Goal: Task Accomplishment & Management: Manage account settings

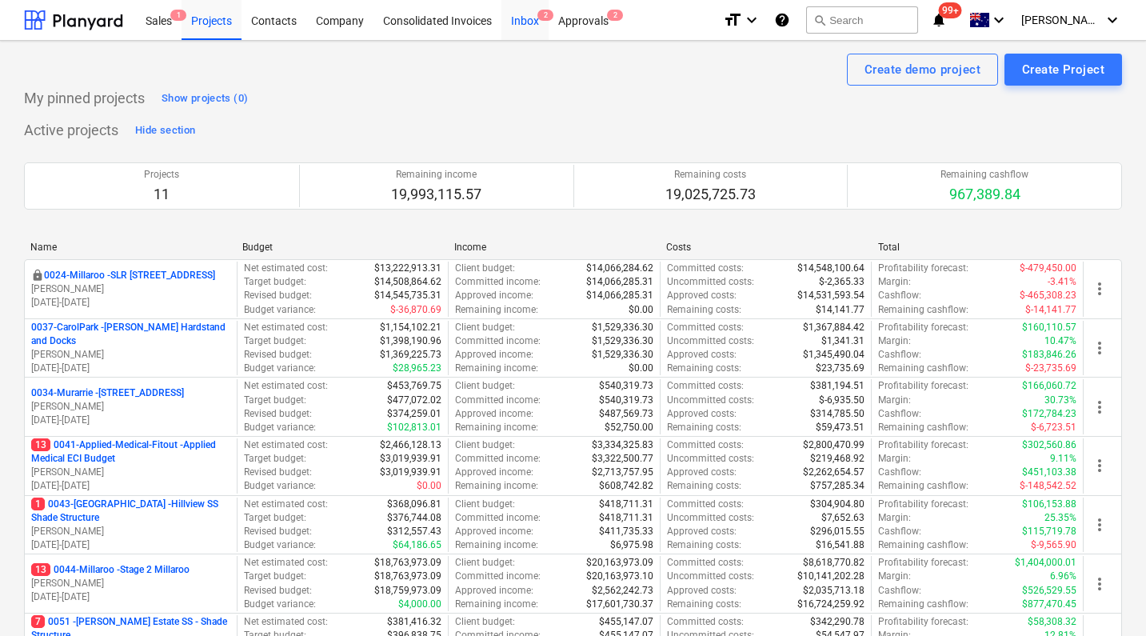
click at [540, 33] on div "Inbox 2" at bounding box center [524, 19] width 47 height 41
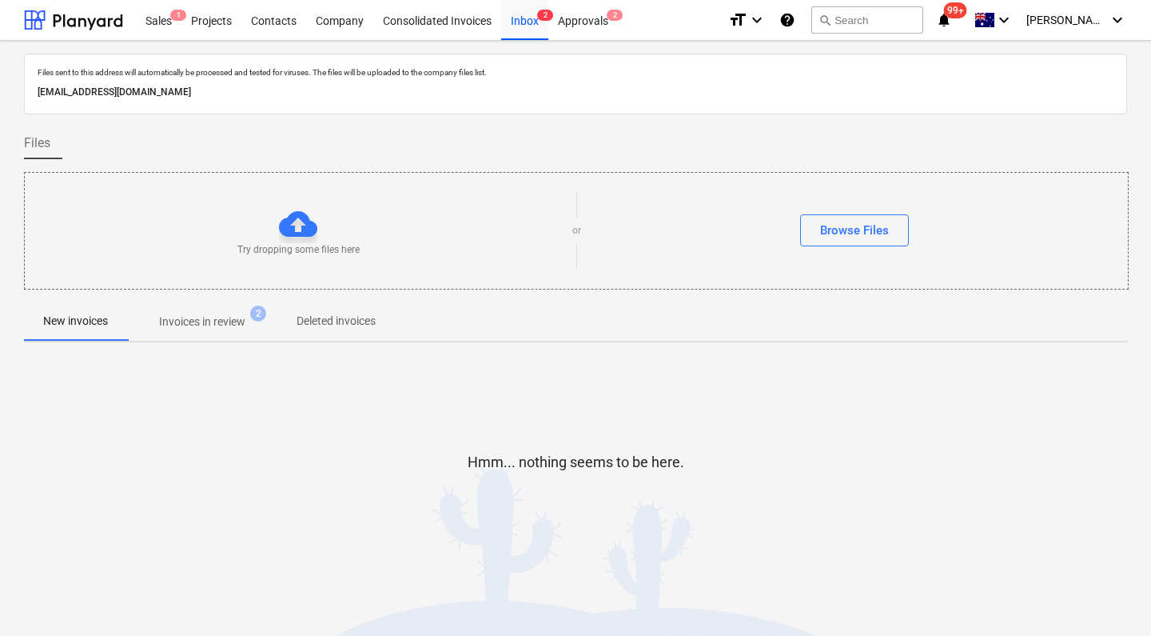
click at [329, 404] on div "Hmm... nothing seems to be here." at bounding box center [575, 475] width 1103 height 240
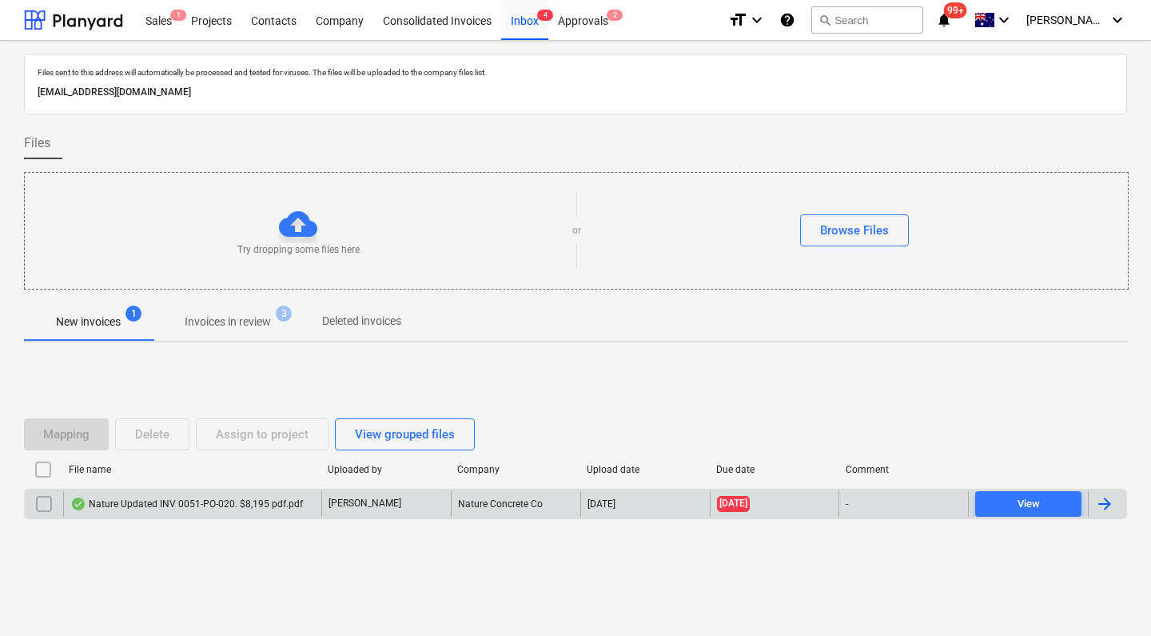
click at [194, 505] on div "Nature Updated INV 0051-PO-020. $8,195 pdf.pdf" at bounding box center [186, 503] width 233 height 13
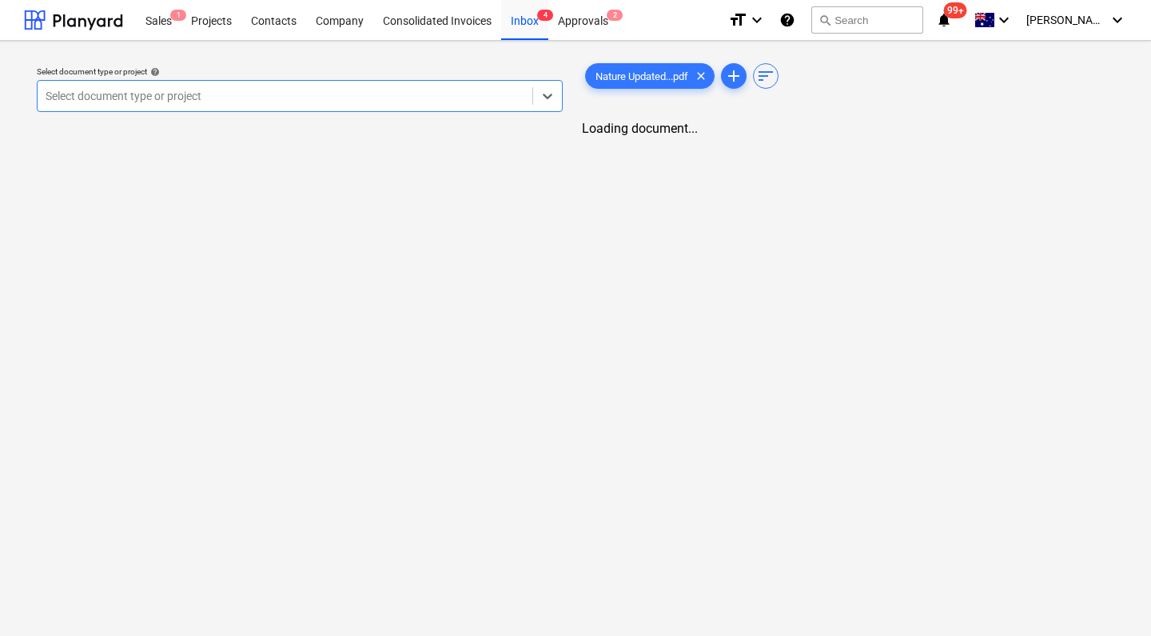
click at [369, 110] on div "Select document type or project" at bounding box center [300, 96] width 526 height 32
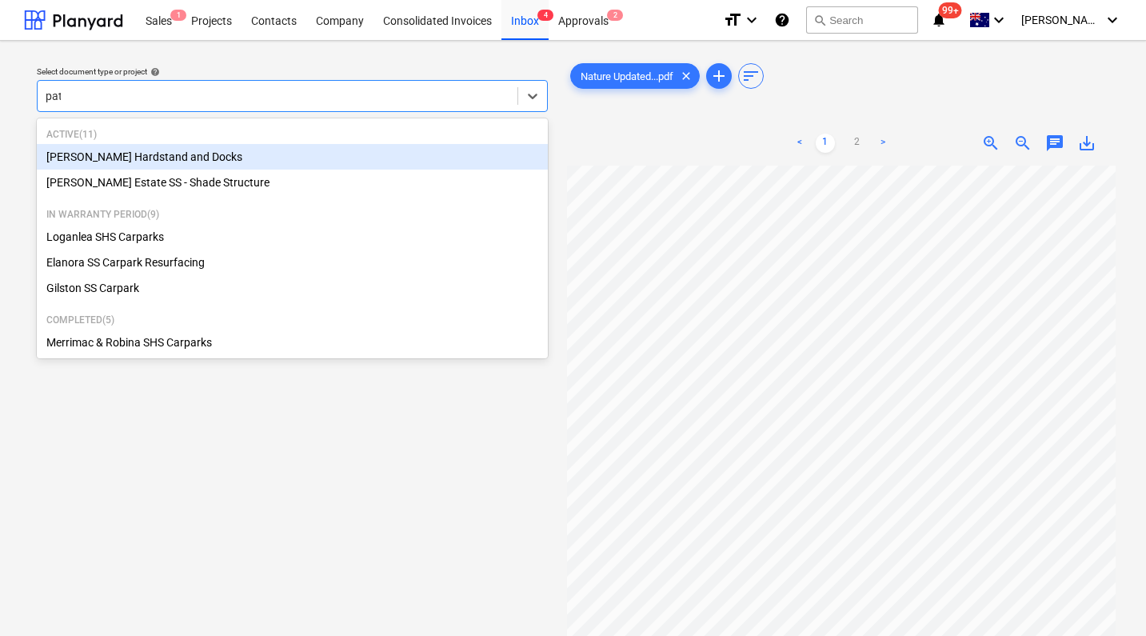
type input "patr"
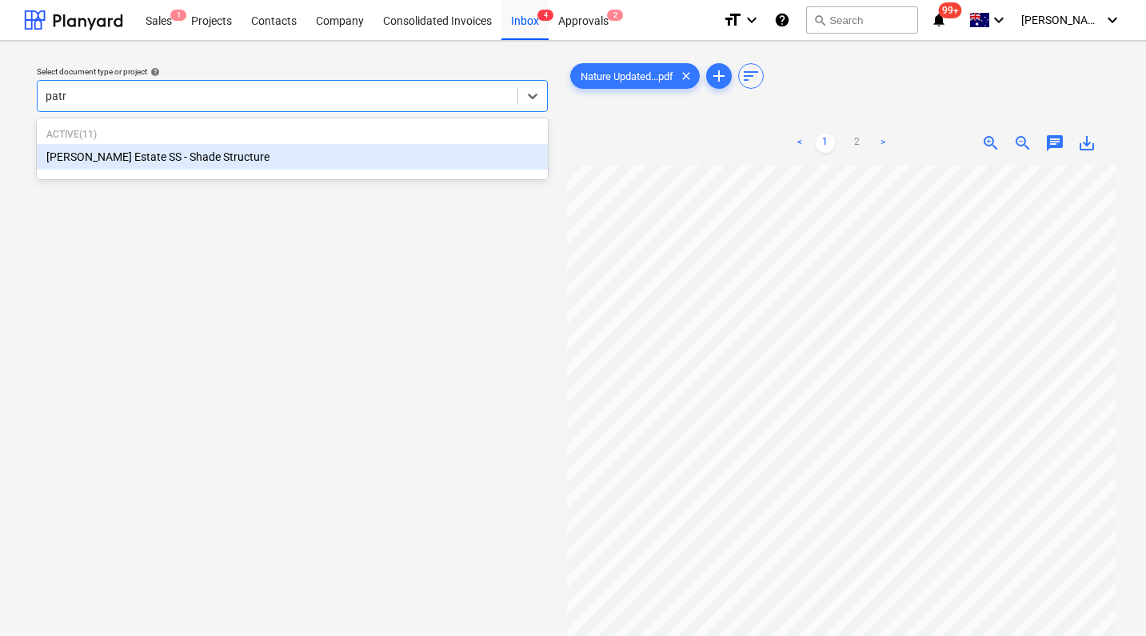
click at [293, 150] on div "[PERSON_NAME] Estate SS - Shade Structure" at bounding box center [292, 157] width 511 height 26
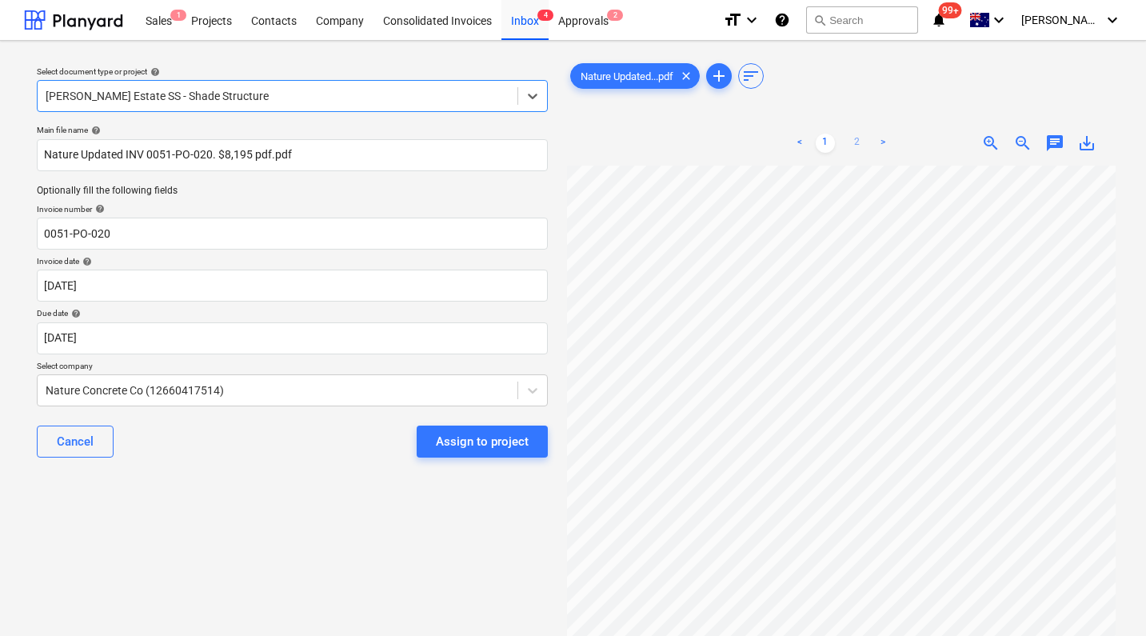
click at [859, 141] on link "2" at bounding box center [857, 143] width 19 height 19
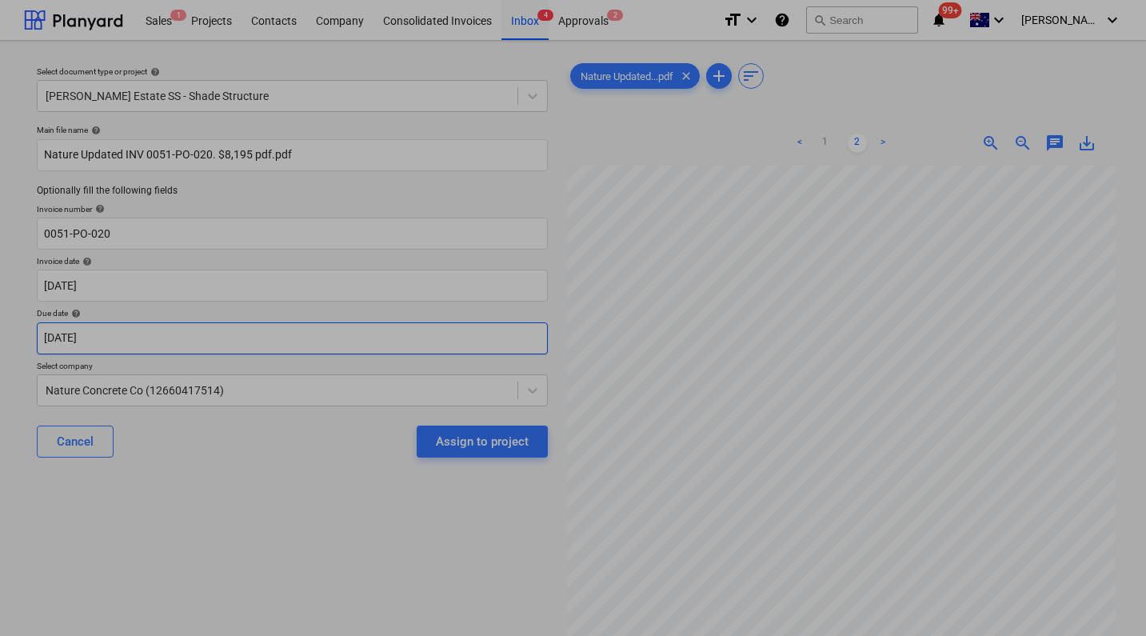
click at [60, 332] on body "Sales 1 Projects Contacts Company Consolidated Invoices Inbox 4 Approvals 2 for…" at bounding box center [573, 318] width 1146 height 636
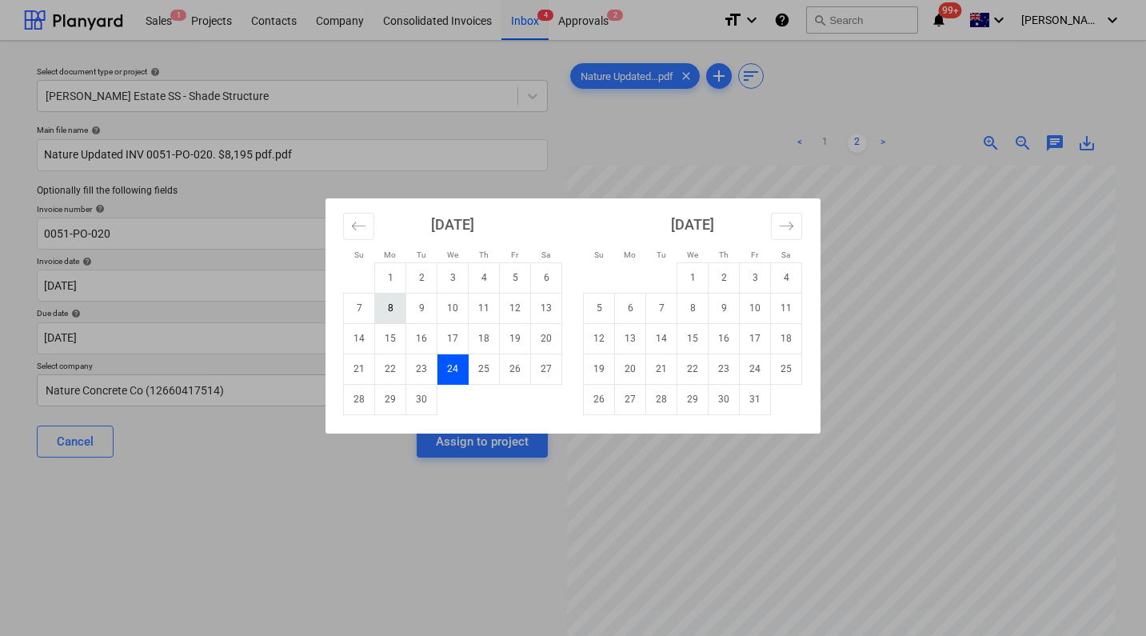
click at [390, 304] on td "8" at bounding box center [390, 308] width 31 height 30
type input "08 Sep 2025"
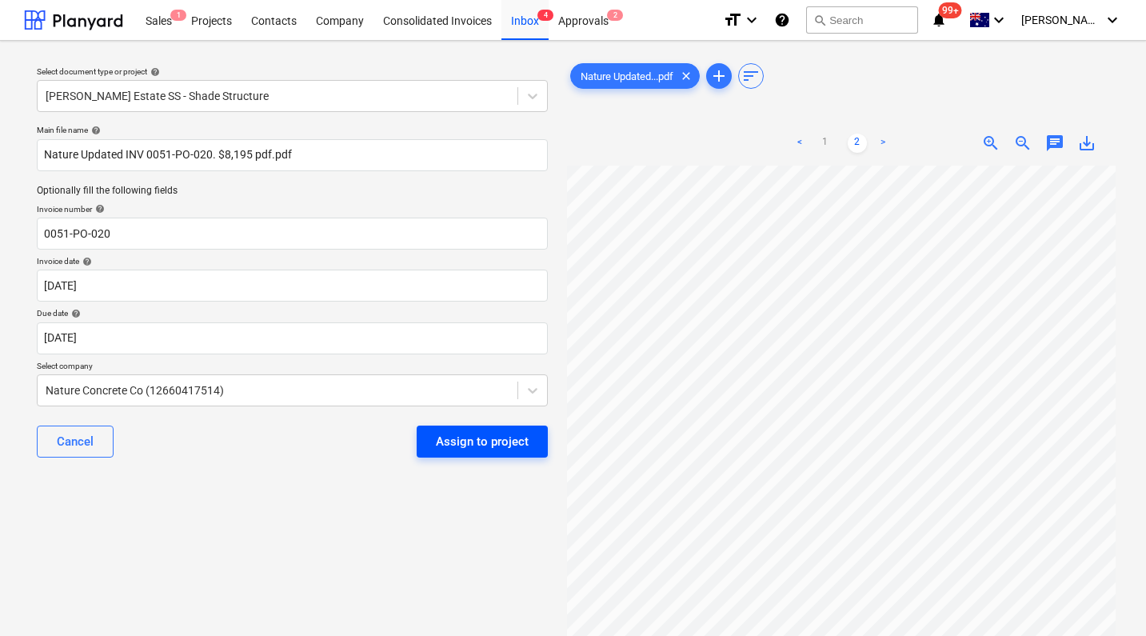
click at [496, 442] on div "Assign to project" at bounding box center [482, 441] width 93 height 21
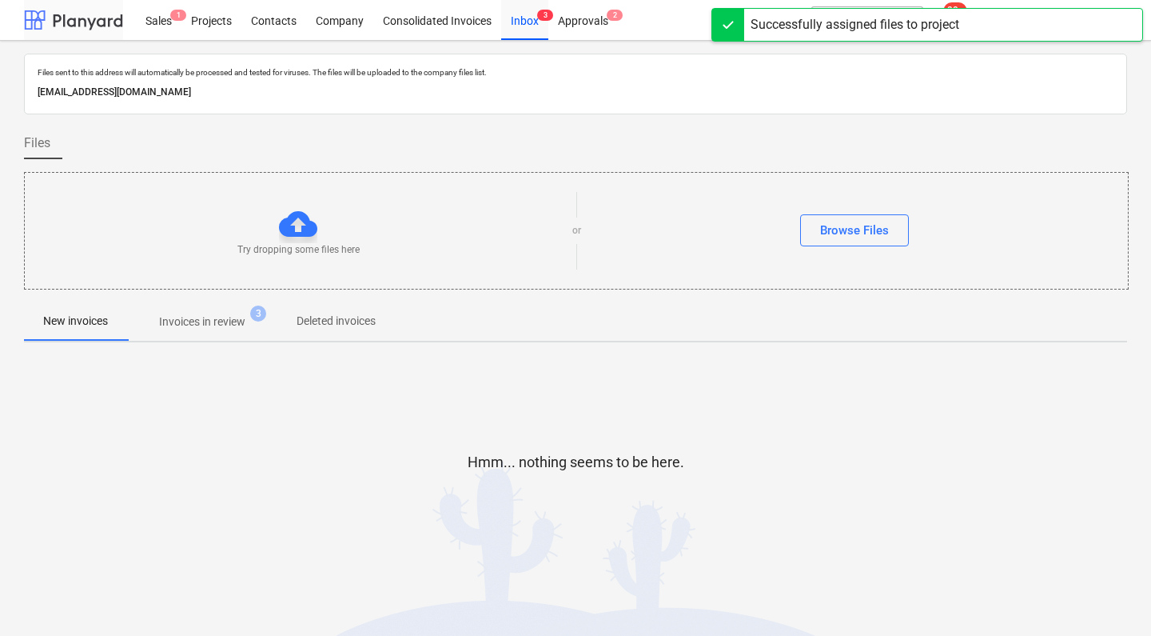
click at [90, 22] on div at bounding box center [73, 20] width 99 height 40
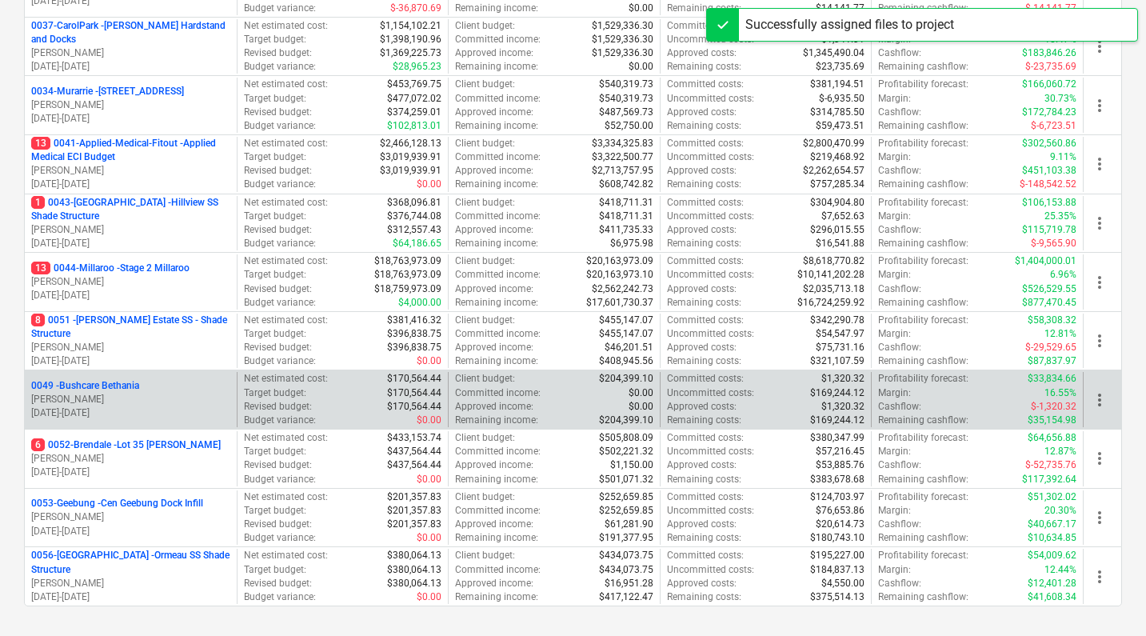
scroll to position [305, 0]
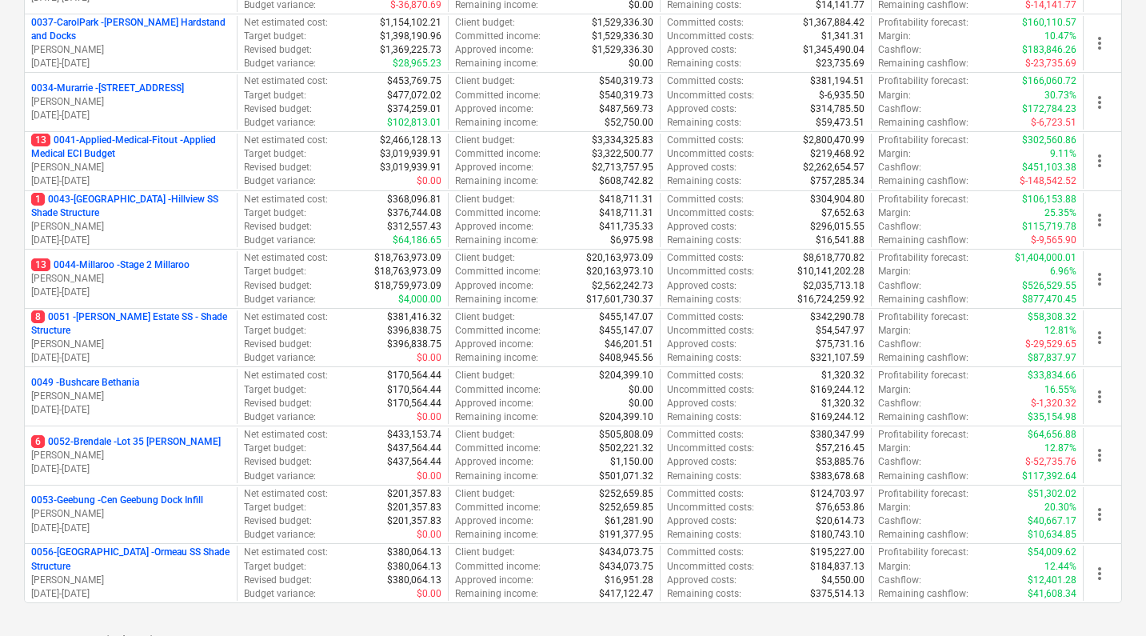
click at [126, 310] on p "8 0051 - Patrick Estate SS - Shade Structure" at bounding box center [130, 323] width 199 height 27
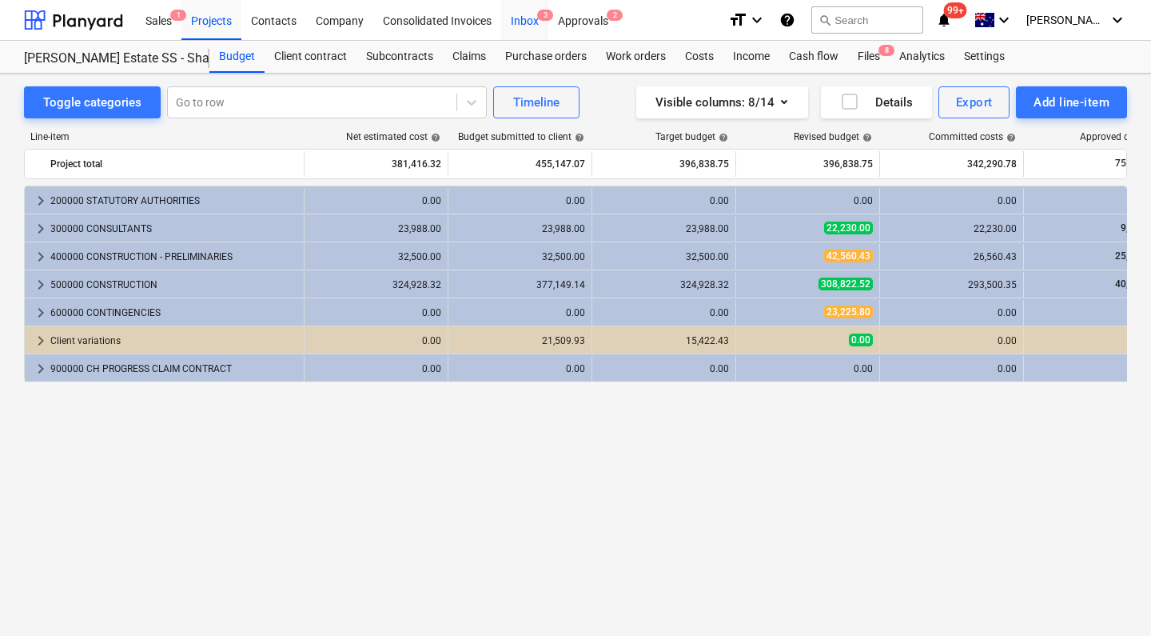
click at [535, 22] on div "Inbox 3" at bounding box center [524, 19] width 47 height 41
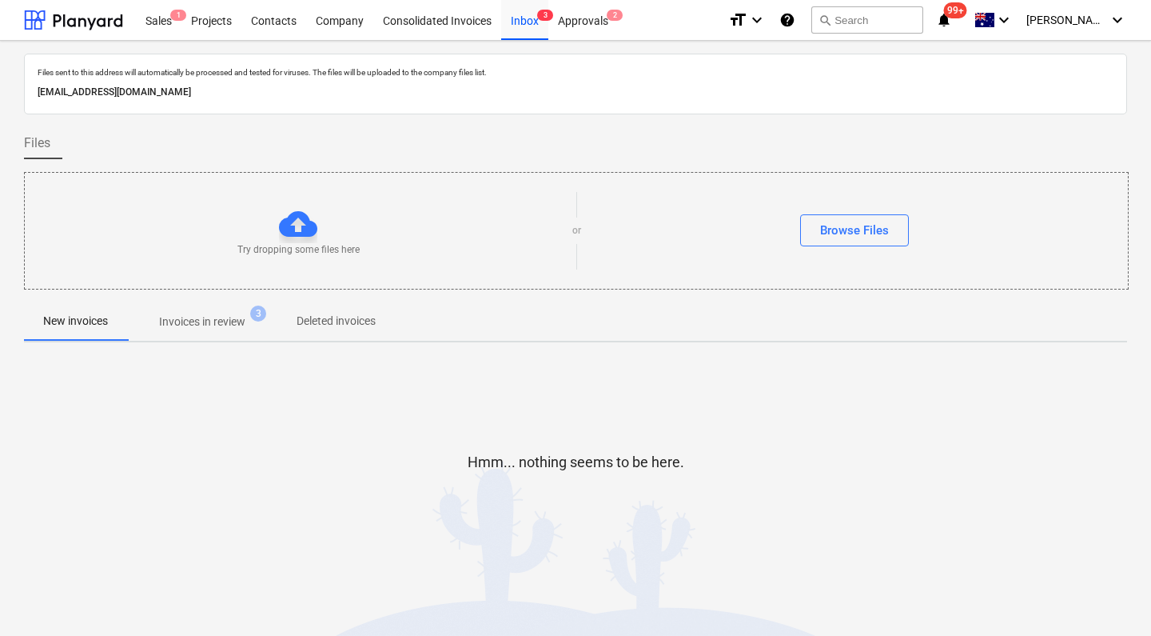
click at [230, 320] on p "Invoices in review" at bounding box center [202, 321] width 86 height 17
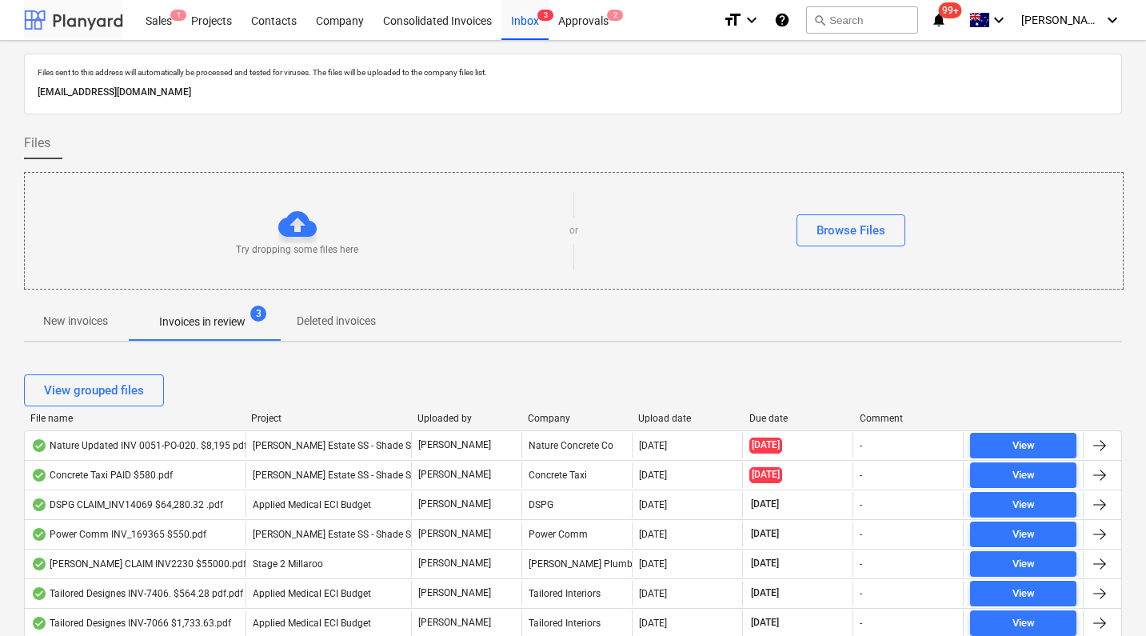
click at [70, 15] on div at bounding box center [73, 20] width 99 height 40
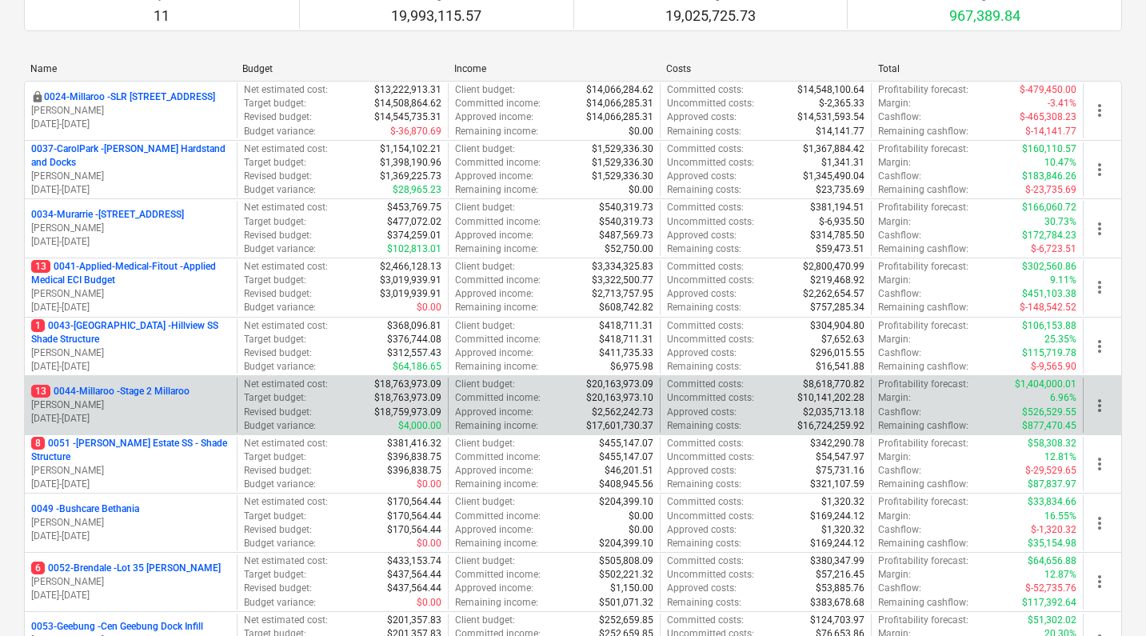
scroll to position [214, 0]
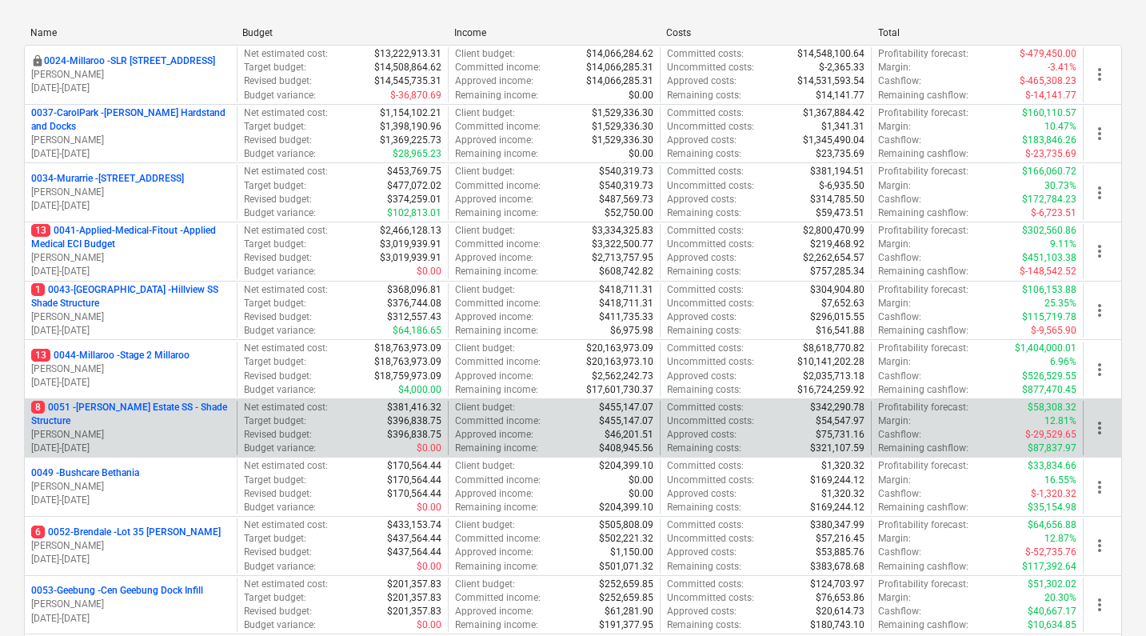
click at [133, 408] on p "8 0051 - Patrick Estate SS - Shade Structure" at bounding box center [130, 414] width 199 height 27
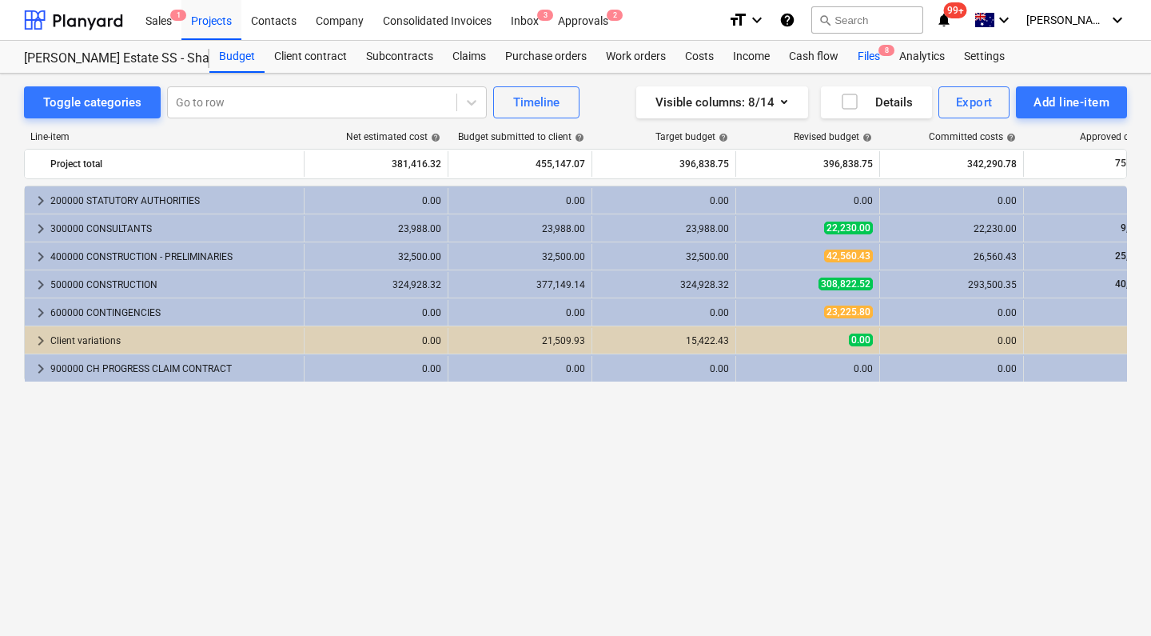
click at [867, 54] on div "Files 8" at bounding box center [869, 57] width 42 height 32
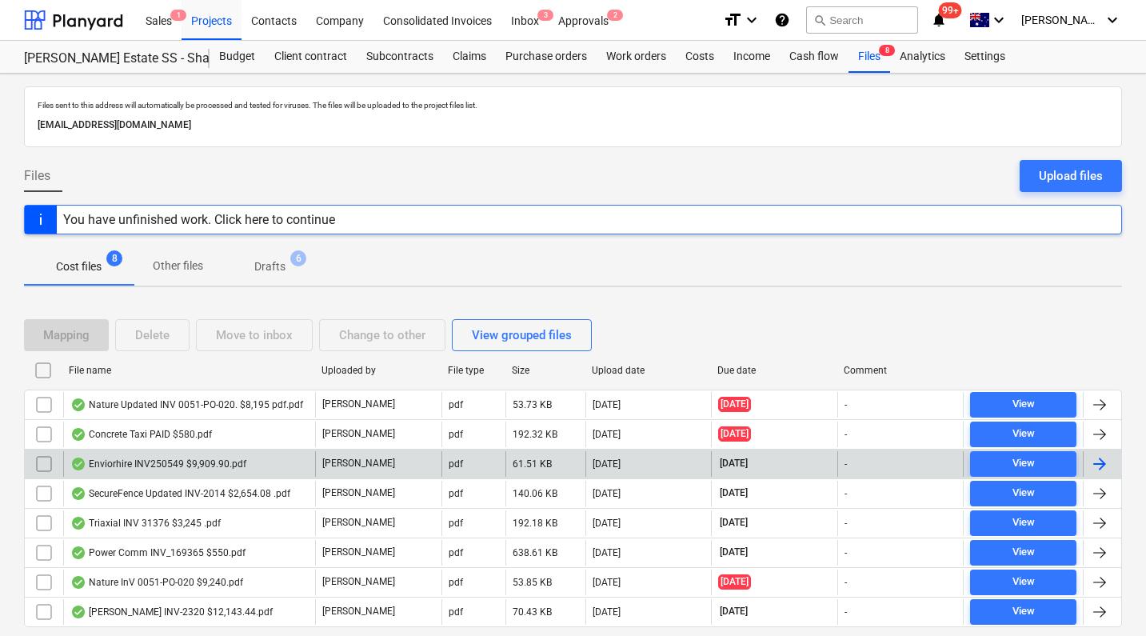
scroll to position [49, 0]
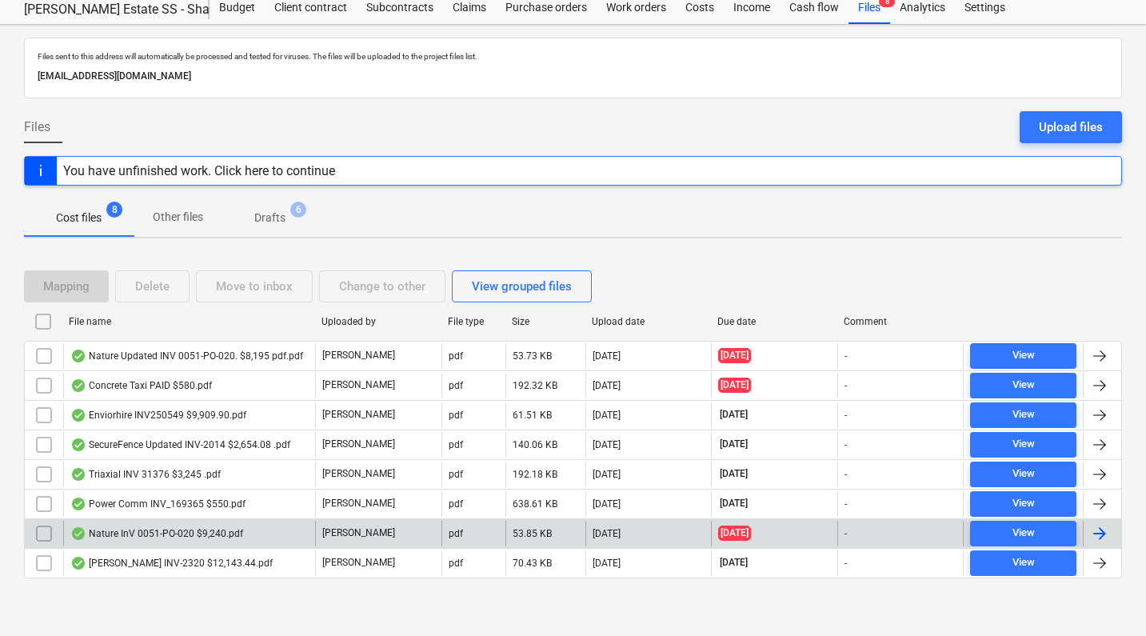
click at [42, 532] on input "checkbox" at bounding box center [44, 533] width 26 height 26
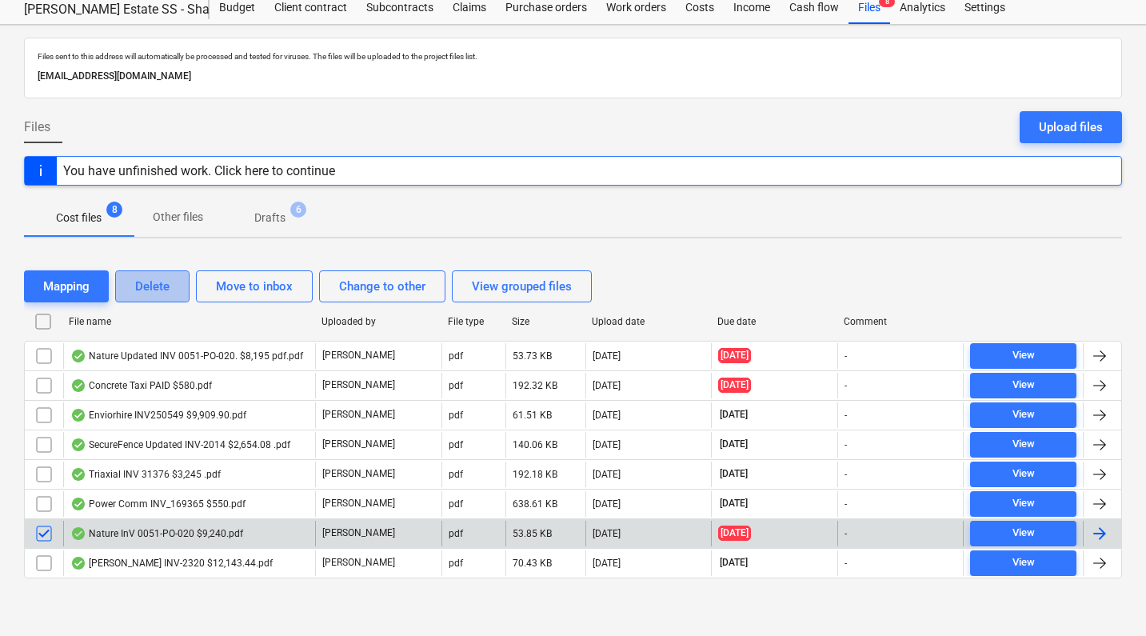
click at [137, 288] on div "Delete" at bounding box center [152, 286] width 34 height 21
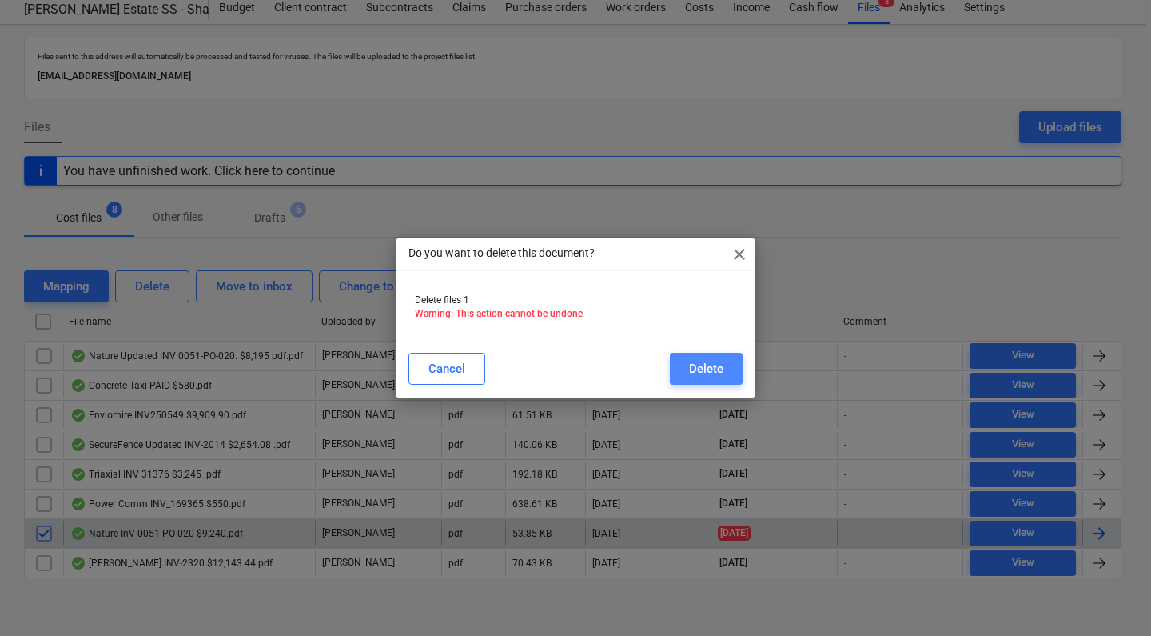
click at [708, 371] on div "Delete" at bounding box center [706, 368] width 34 height 21
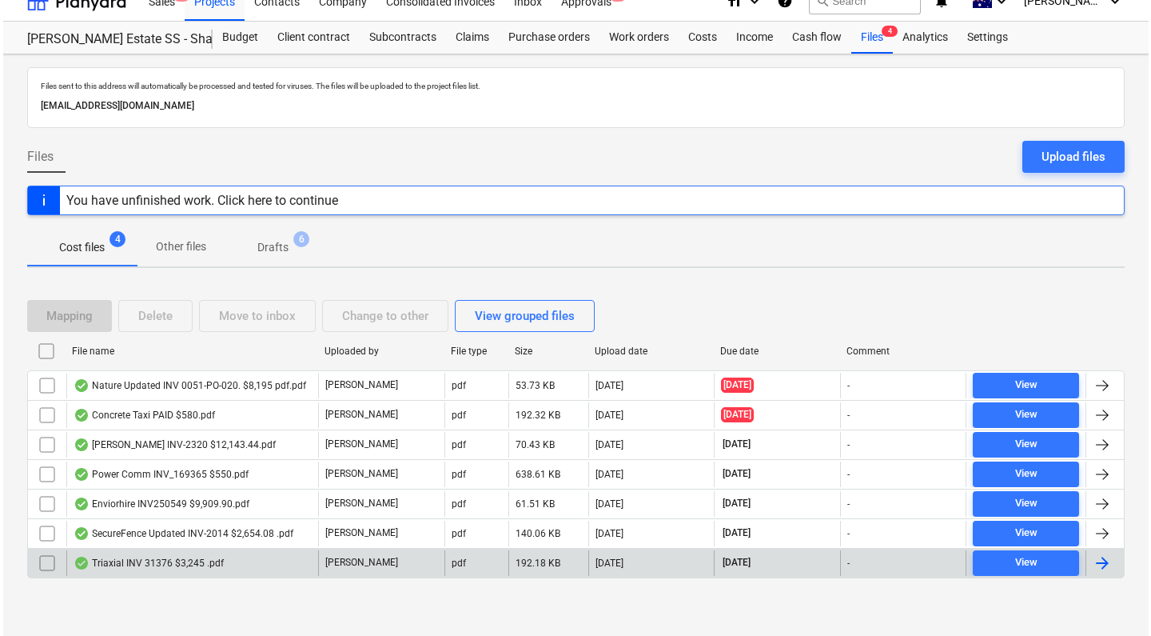
scroll to position [0, 0]
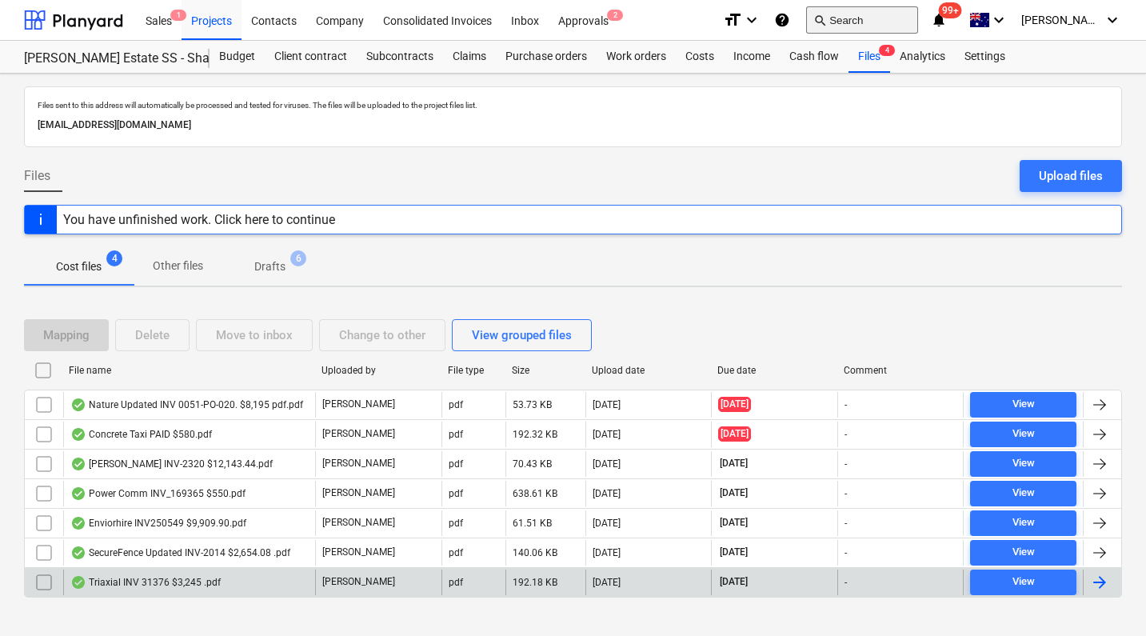
click at [871, 23] on button "search Search" at bounding box center [862, 19] width 112 height 27
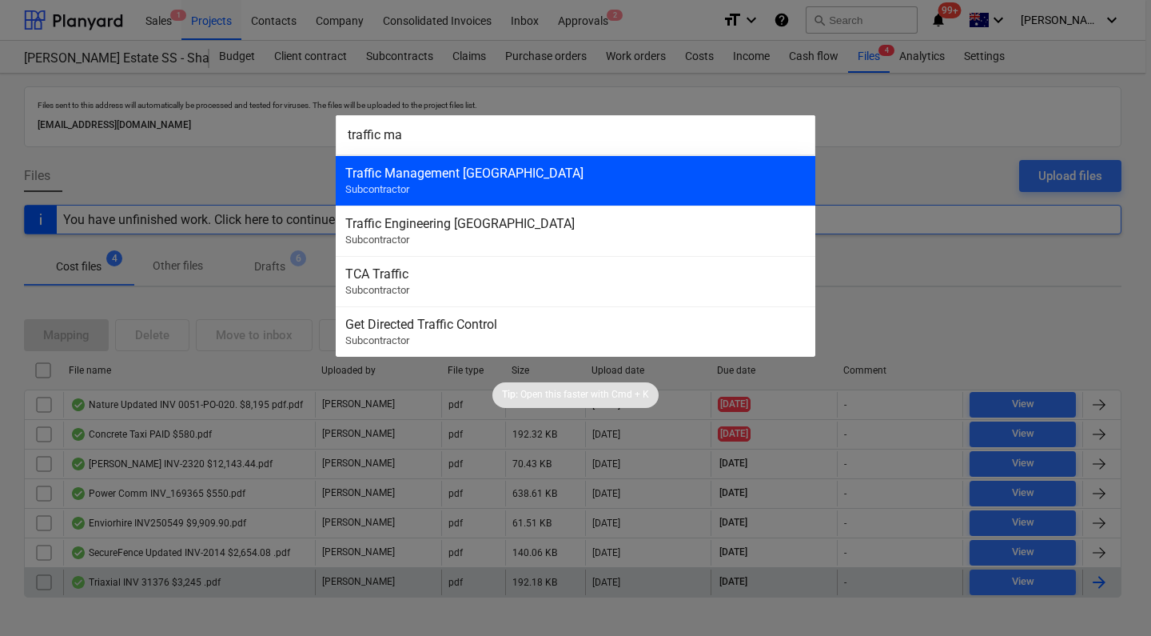
type input "traffic ma"
click at [624, 173] on div "Traffic Management Australia" at bounding box center [575, 173] width 461 height 15
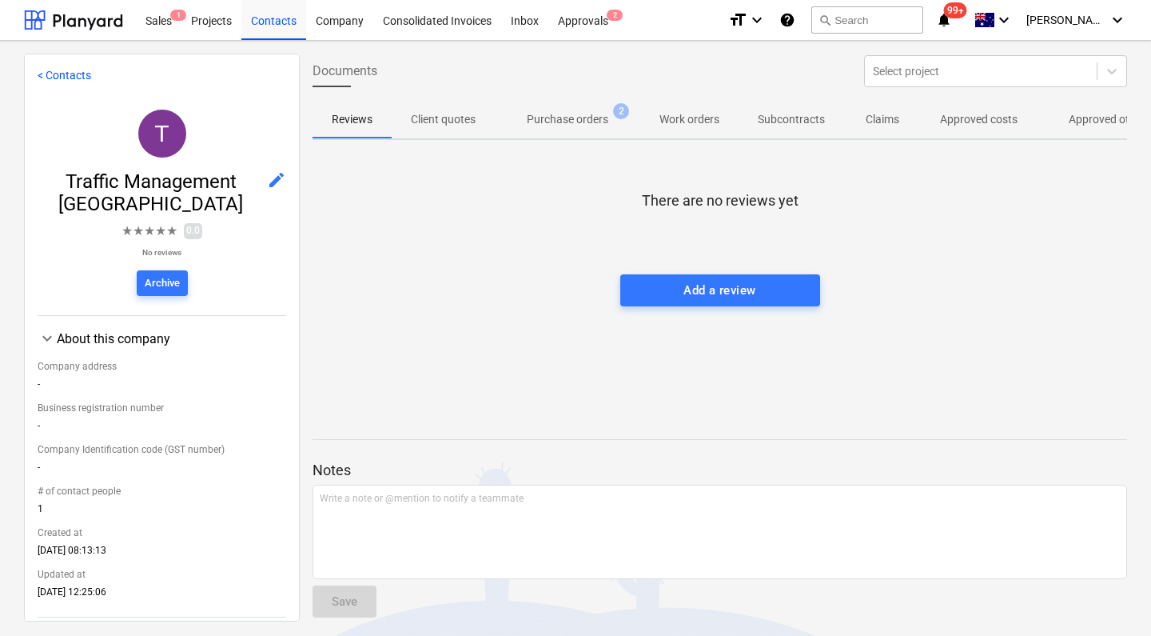
click at [1067, 122] on span "Approved other costs 2" at bounding box center [1122, 119] width 132 height 17
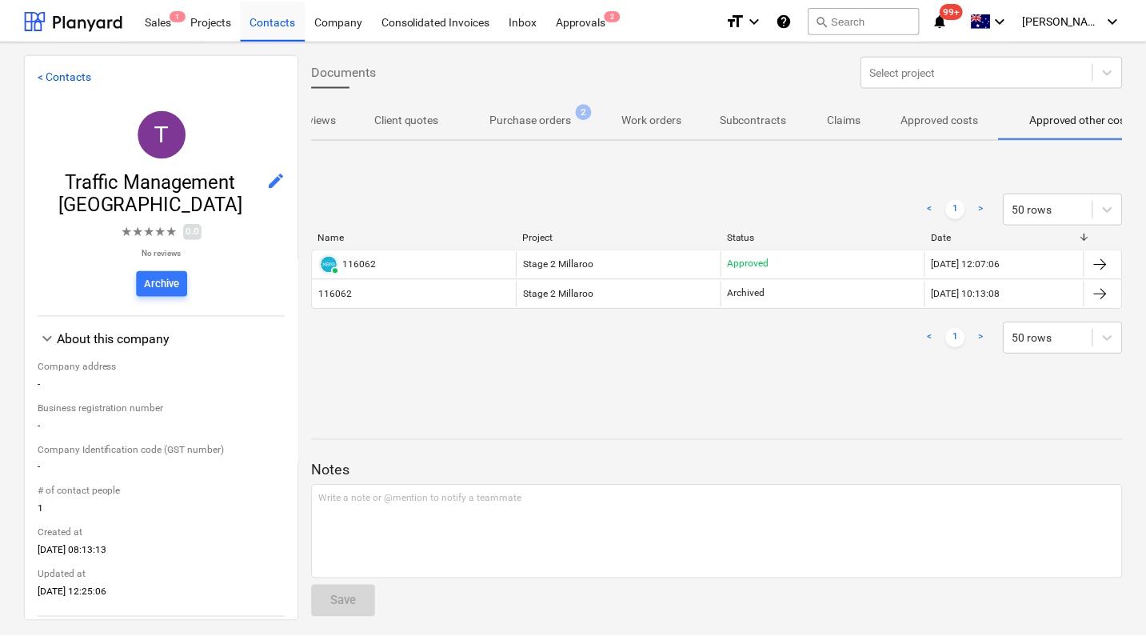
scroll to position [0, 86]
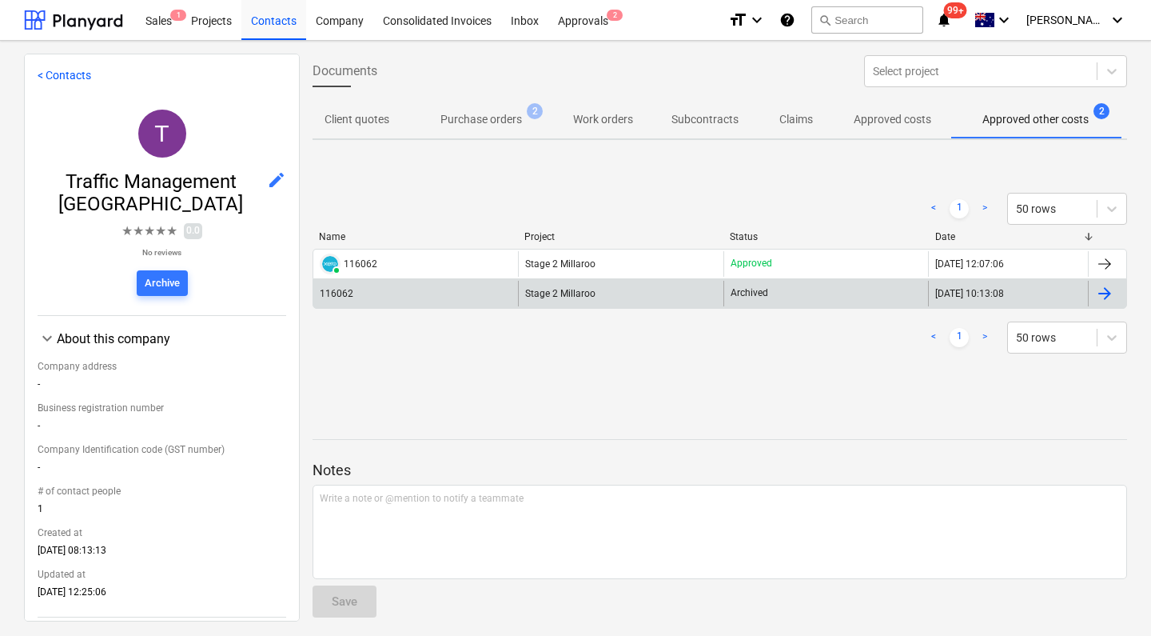
click at [391, 292] on div "116062" at bounding box center [415, 294] width 205 height 26
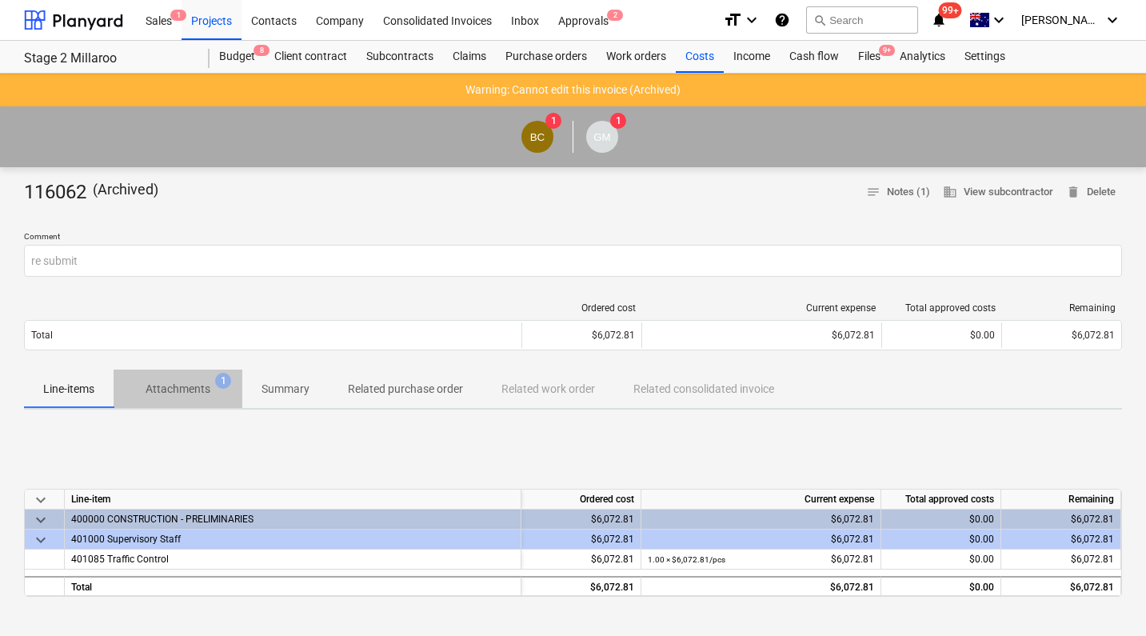
click at [182, 393] on p "Attachments" at bounding box center [178, 389] width 65 height 17
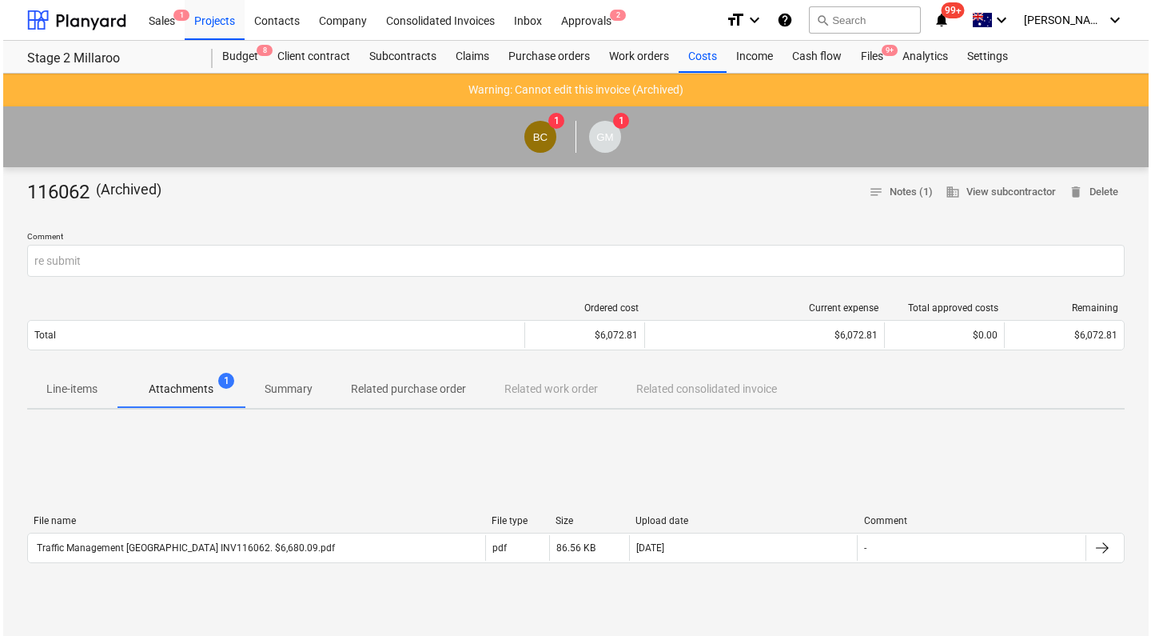
scroll to position [58, 0]
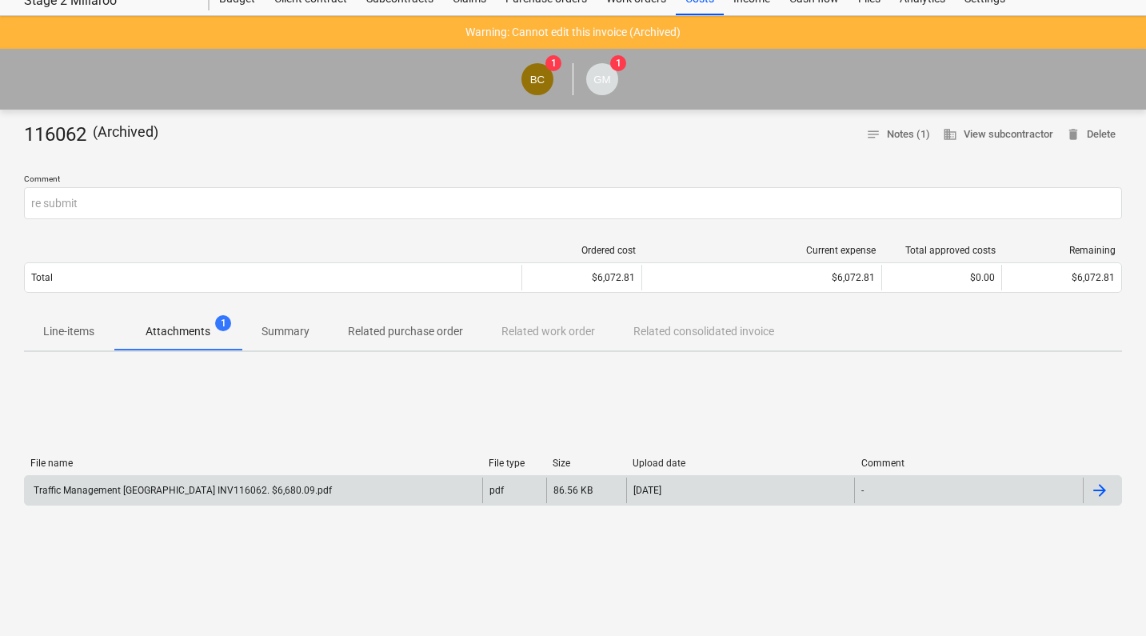
click at [205, 489] on div "Traffic Management Australia INV116062. $6,680.09.pdf" at bounding box center [181, 490] width 301 height 11
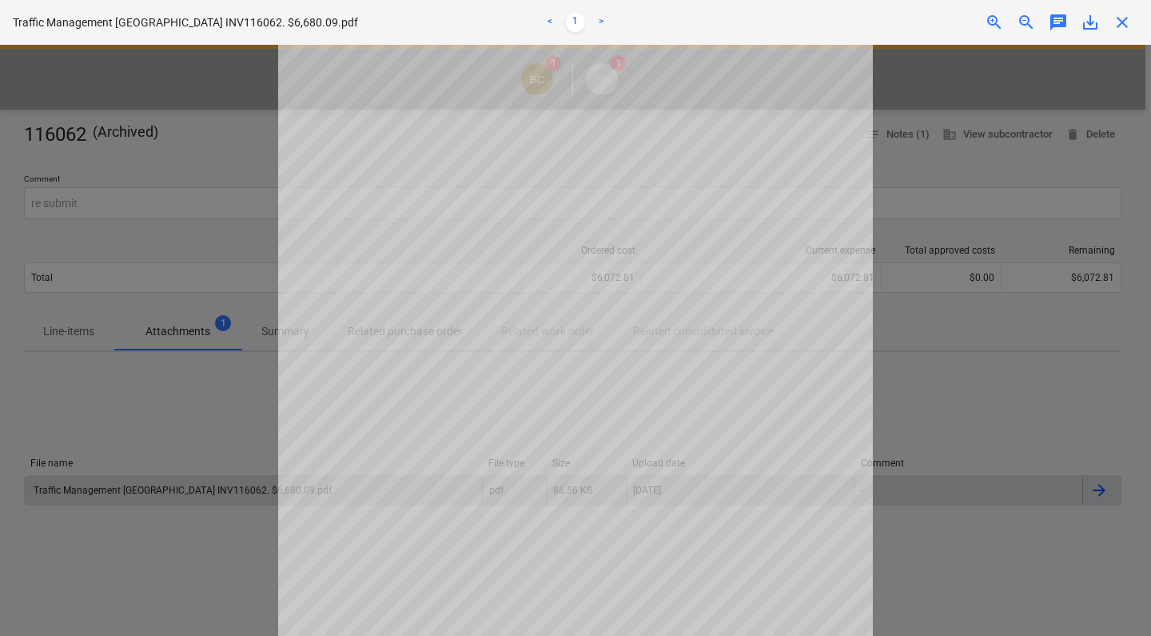
scroll to position [28, 0]
click at [167, 122] on div at bounding box center [575, 340] width 1151 height 591
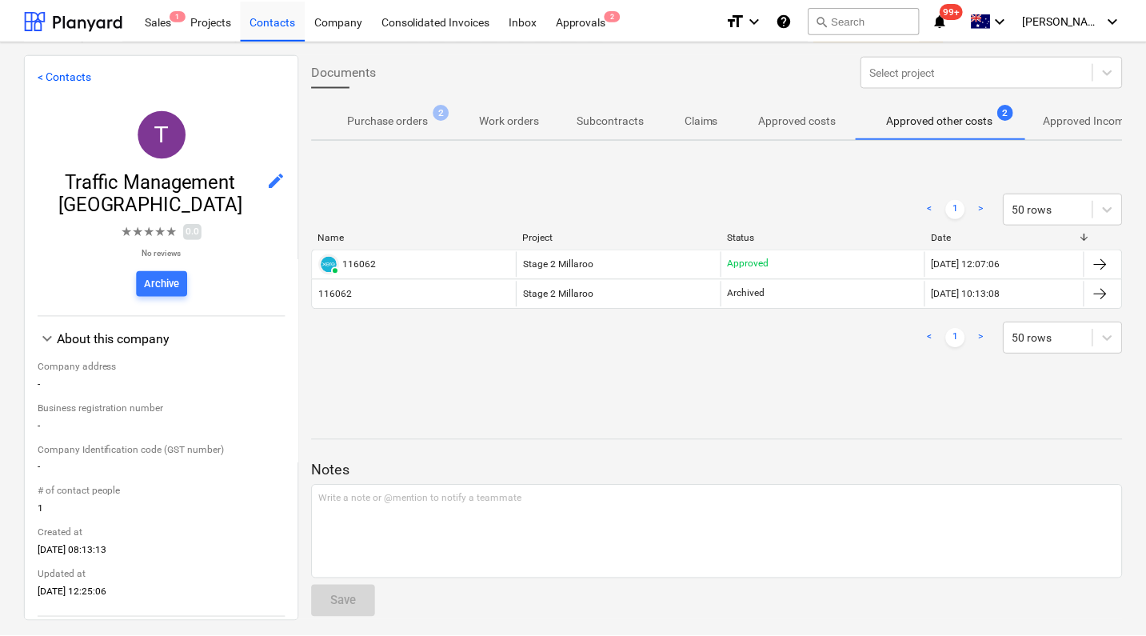
scroll to position [0, 217]
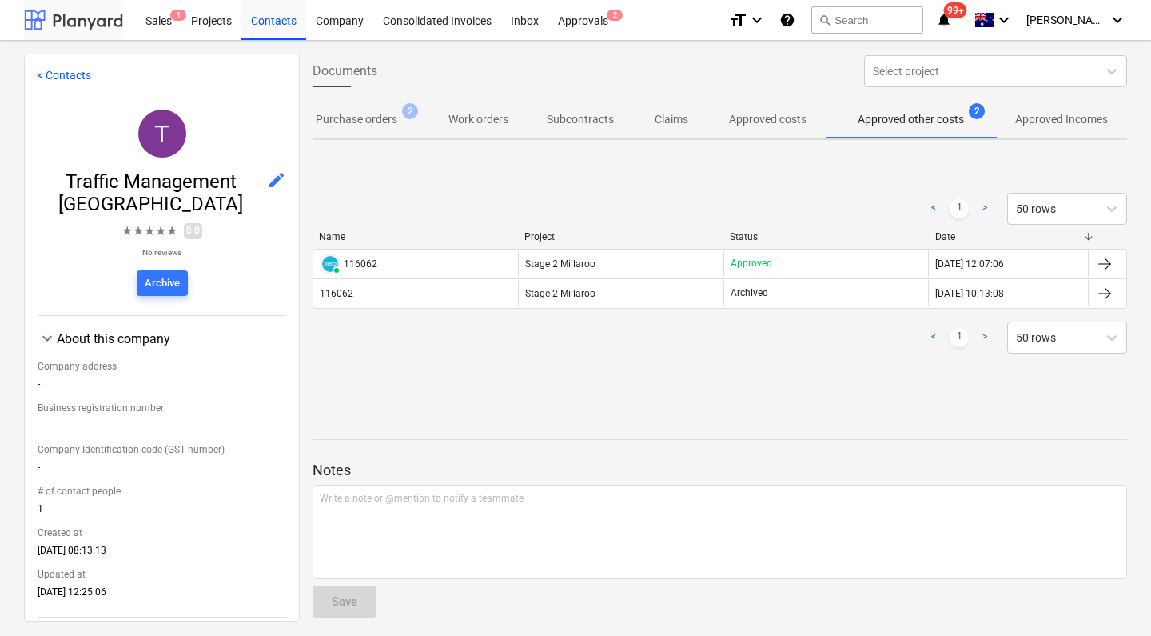
click at [89, 7] on div at bounding box center [73, 20] width 99 height 40
